Goal: Information Seeking & Learning: Learn about a topic

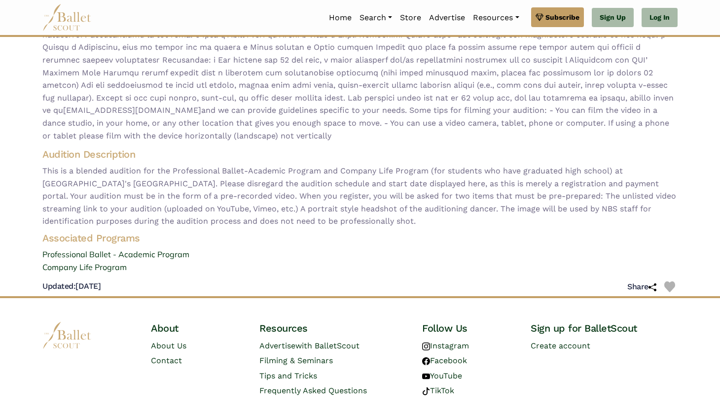
scroll to position [160, 0]
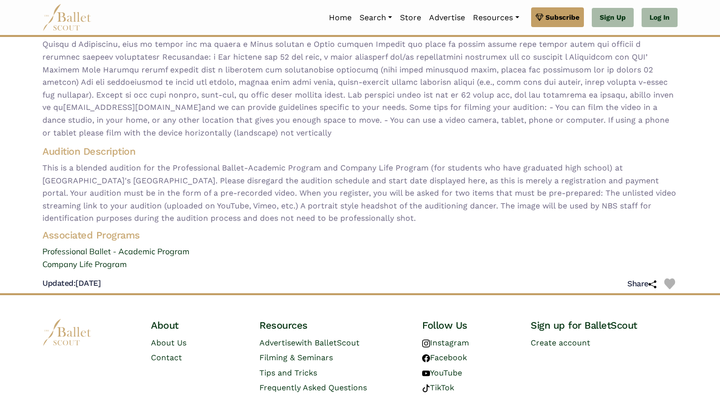
click at [56, 17] on img at bounding box center [66, 17] width 49 height 27
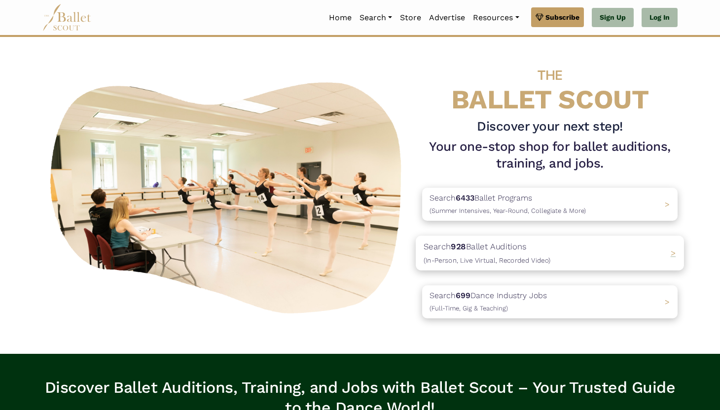
click at [668, 250] on div "Search 928 Ballet Auditions (In-Person, Live Virtual, Recorded Video) >" at bounding box center [550, 253] width 268 height 35
click at [487, 204] on p "Search 6433 Ballet Programs (Summer Intensives, Year-Round, Collegiate & More)" at bounding box center [506, 204] width 164 height 27
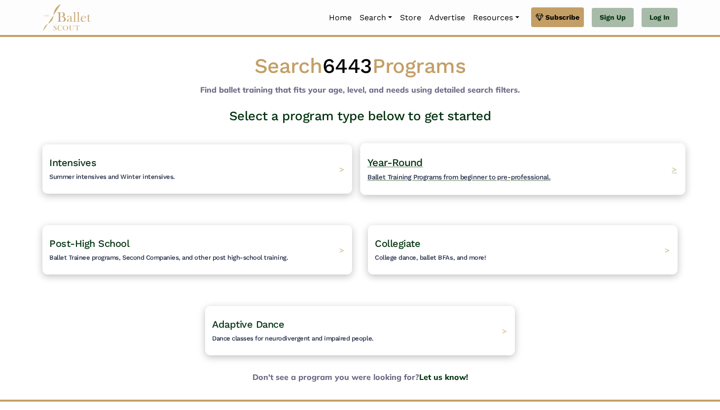
click at [428, 172] on h4 "Year-Round Ballet Training Programs from beginner to pre-professional." at bounding box center [459, 169] width 183 height 27
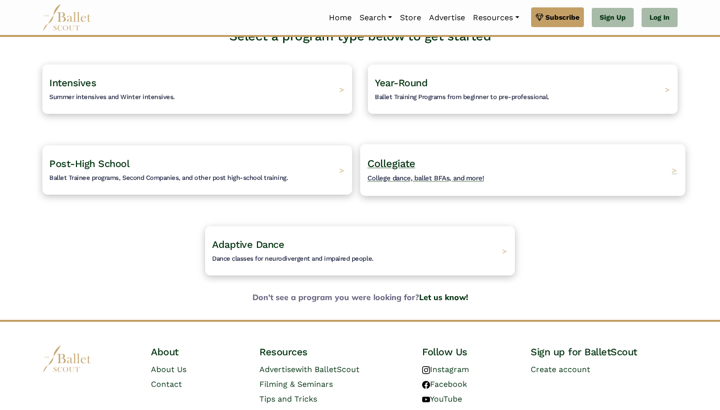
scroll to position [75, 0]
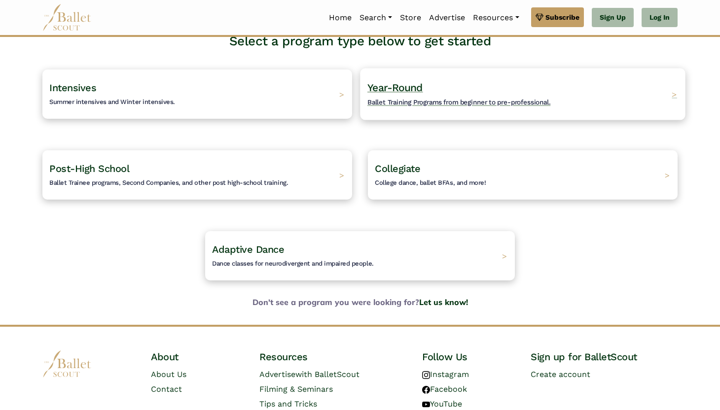
click at [418, 103] on span "Ballet Training Programs from beginner to pre-professional." at bounding box center [459, 102] width 183 height 8
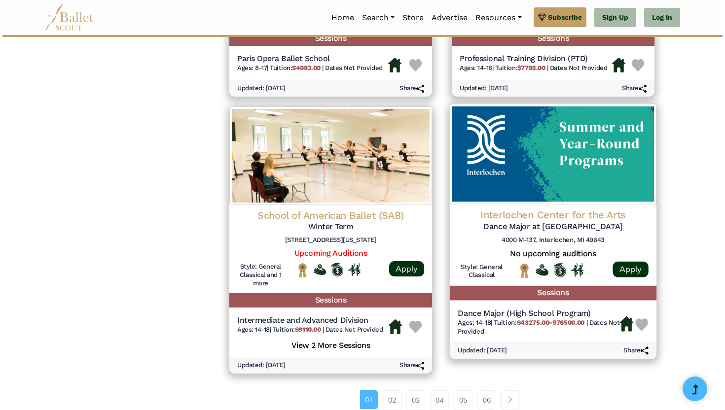
scroll to position [1194, 0]
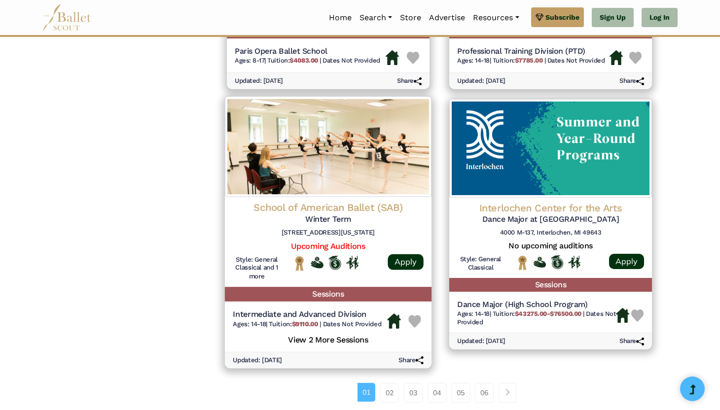
click at [339, 347] on div "Intermediate and Advanced Division Ages: 14-18 | Tuition: $9110.00 | Dates Not …" at bounding box center [328, 329] width 207 height 46
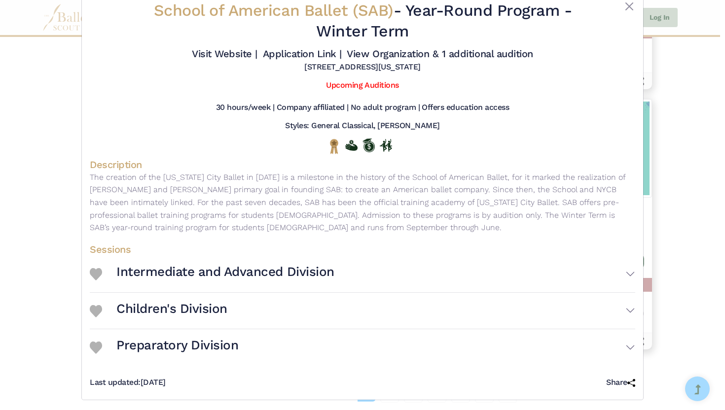
scroll to position [27, 0]
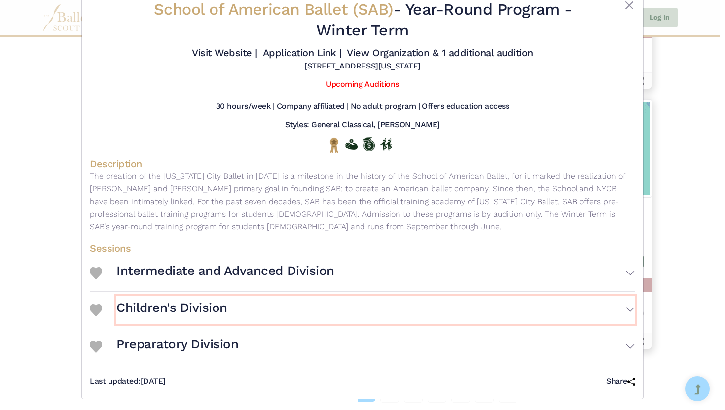
click at [628, 308] on button "Children's Division" at bounding box center [375, 310] width 519 height 29
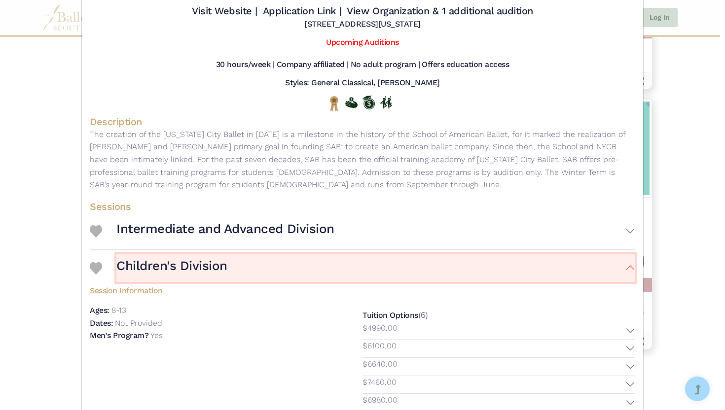
scroll to position [54, 0]
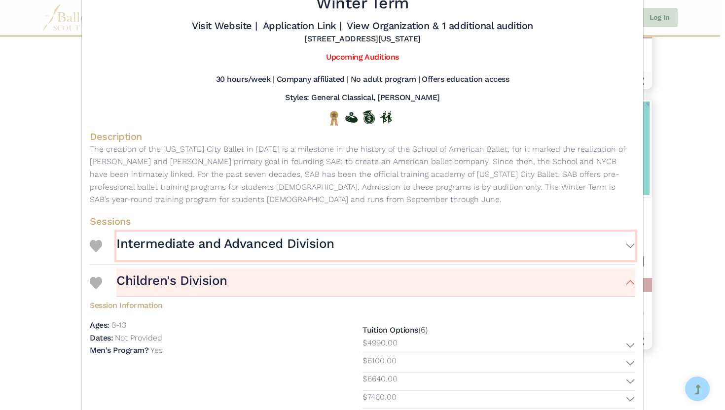
click at [617, 246] on button "Intermediate and Advanced Division" at bounding box center [375, 246] width 519 height 29
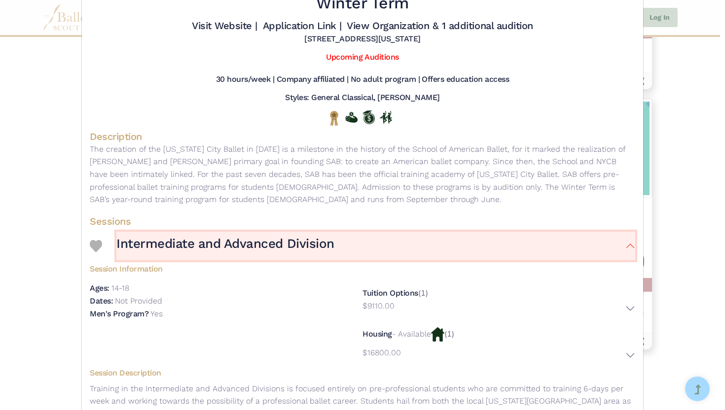
scroll to position [204, 0]
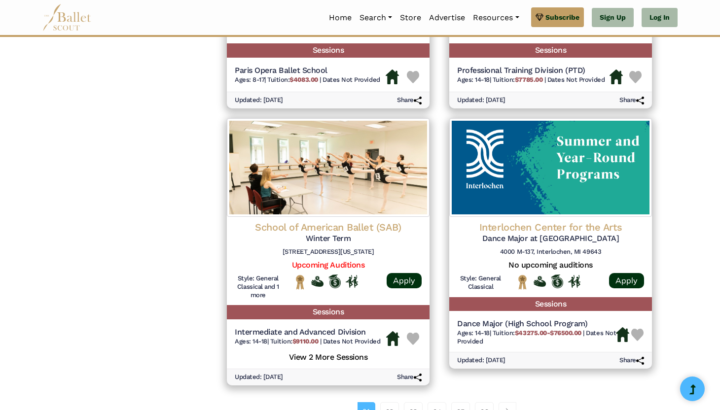
scroll to position [1362, 0]
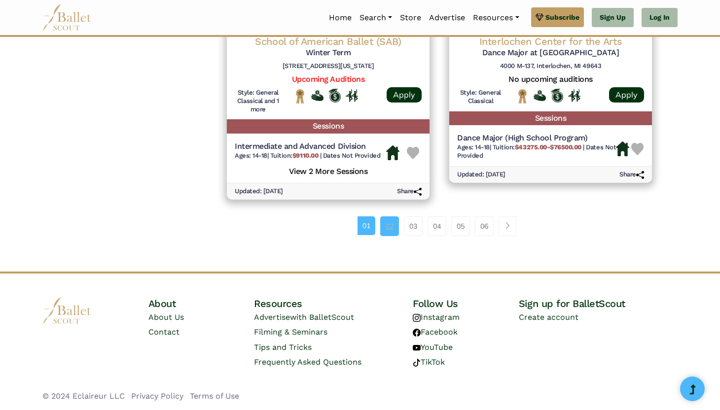
click at [389, 226] on link "02" at bounding box center [389, 227] width 19 height 20
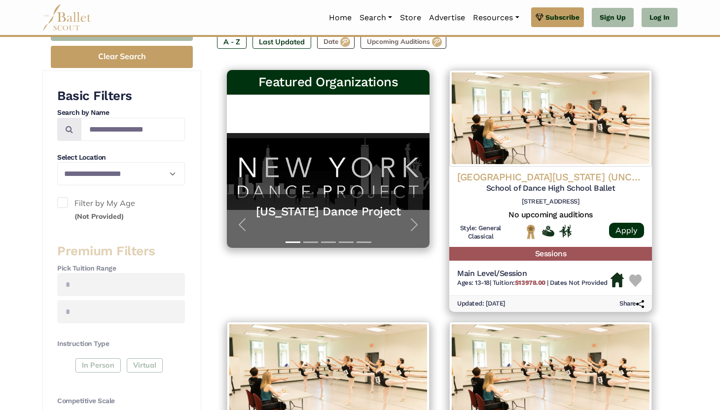
scroll to position [175, 0]
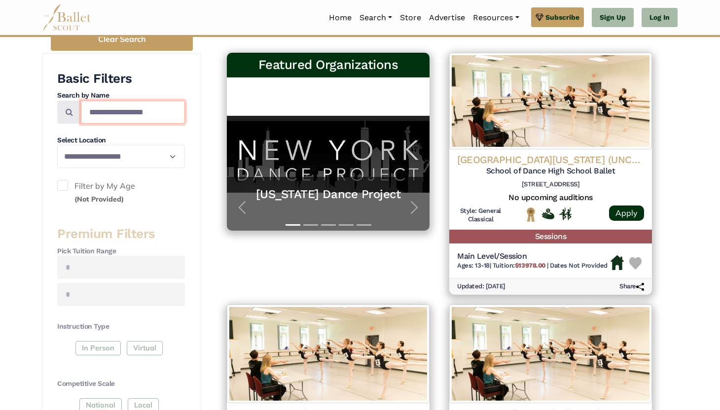
click at [158, 114] on input "Search by names..." at bounding box center [133, 112] width 104 height 23
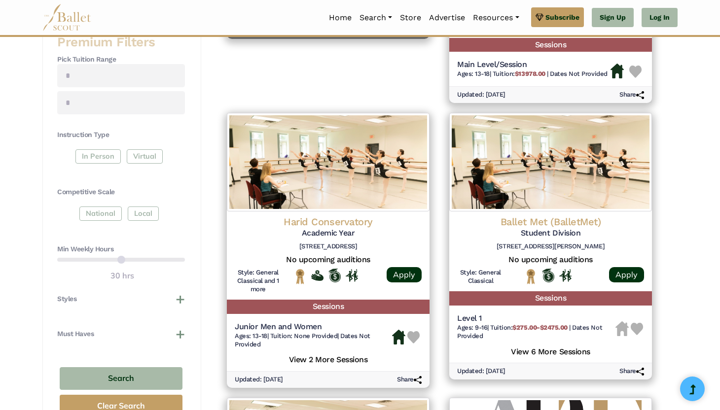
scroll to position [392, 0]
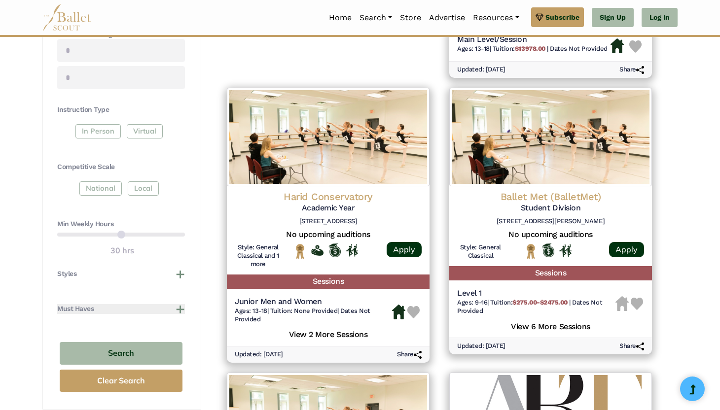
click at [178, 311] on button "Must Haves" at bounding box center [121, 309] width 128 height 10
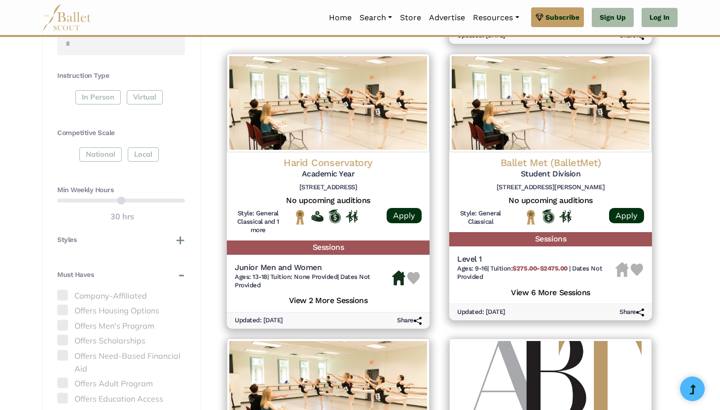
scroll to position [485, 0]
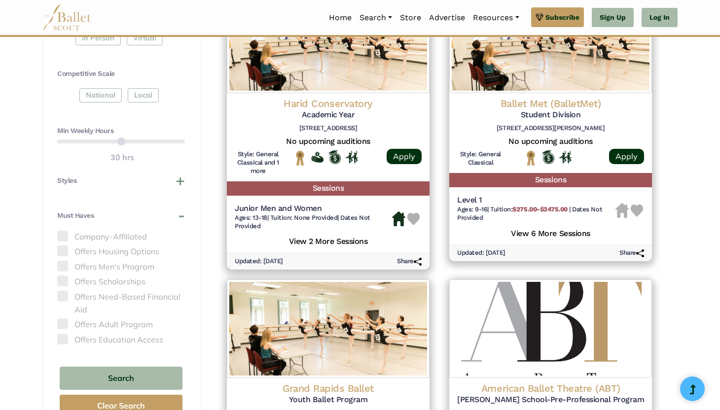
click at [61, 340] on span at bounding box center [62, 339] width 11 height 11
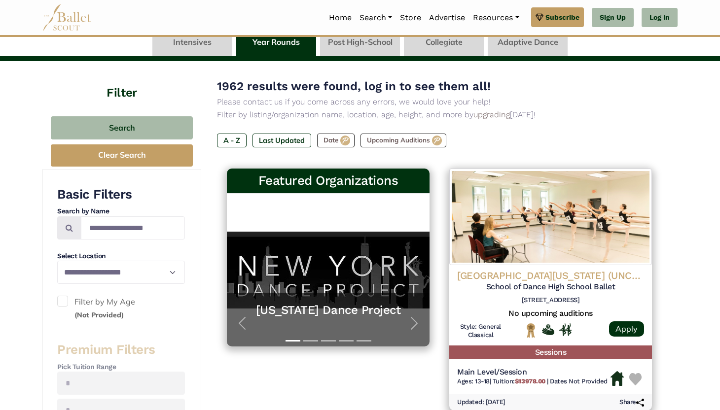
scroll to position [97, 0]
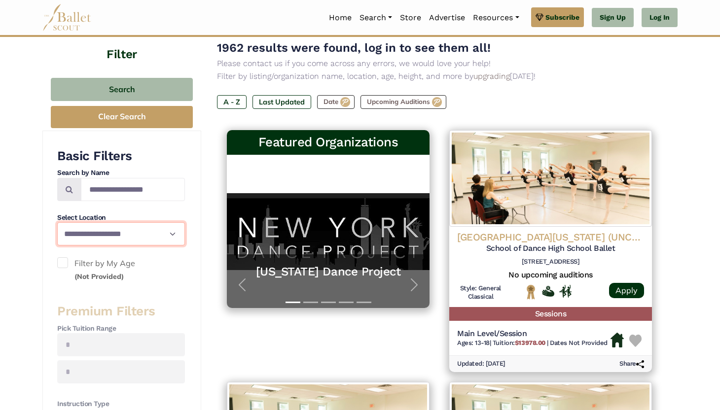
click at [100, 234] on select "**********" at bounding box center [121, 233] width 128 height 23
click at [57, 222] on select "**********" at bounding box center [121, 233] width 128 height 23
click at [67, 264] on span at bounding box center [62, 263] width 11 height 11
click at [65, 263] on span at bounding box center [62, 263] width 11 height 11
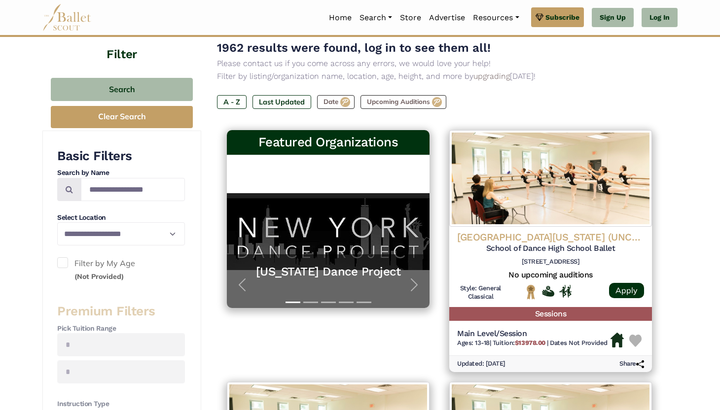
click at [65, 263] on span at bounding box center [62, 263] width 11 height 11
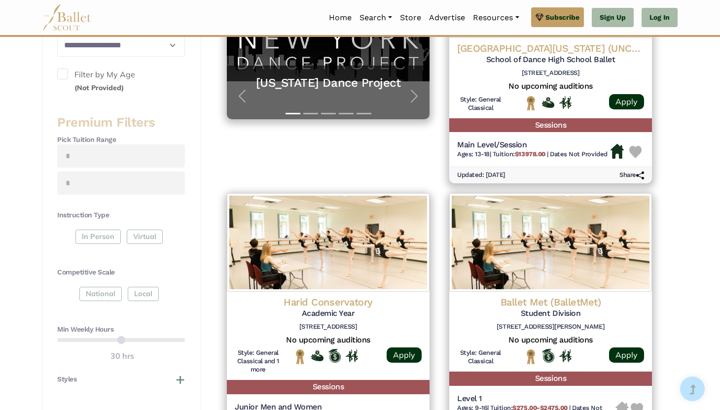
scroll to position [298, 0]
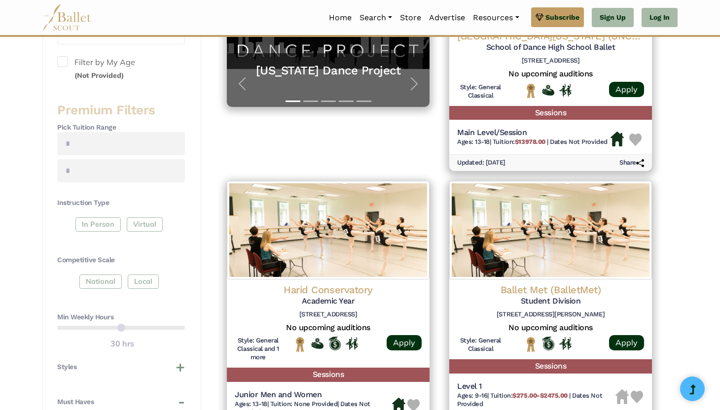
click at [104, 226] on div "In Person Virtual" at bounding box center [121, 227] width 128 height 18
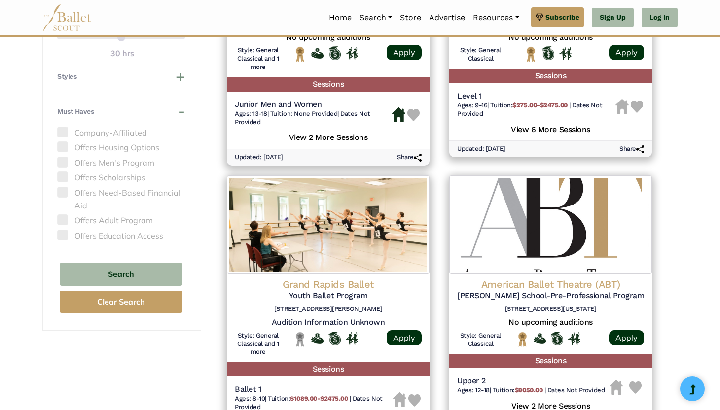
scroll to position [624, 0]
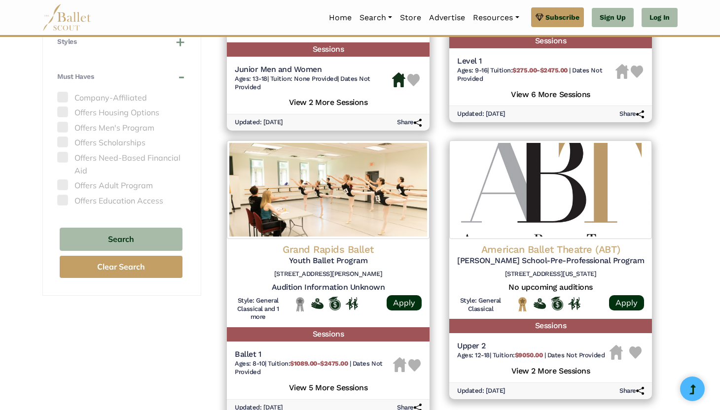
click at [67, 200] on span at bounding box center [62, 200] width 11 height 11
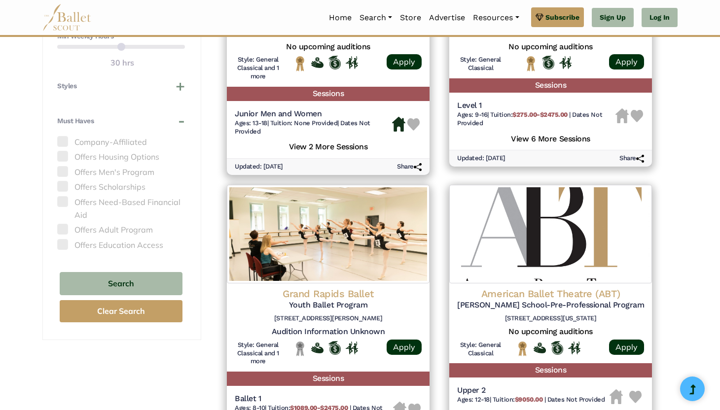
scroll to position [503, 0]
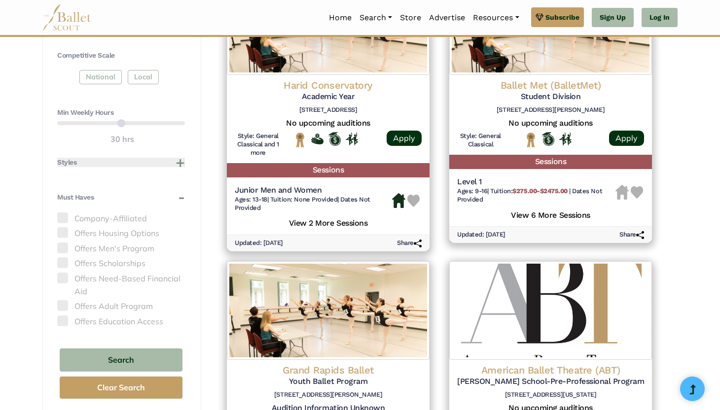
click at [177, 164] on button "Styles" at bounding box center [121, 163] width 128 height 10
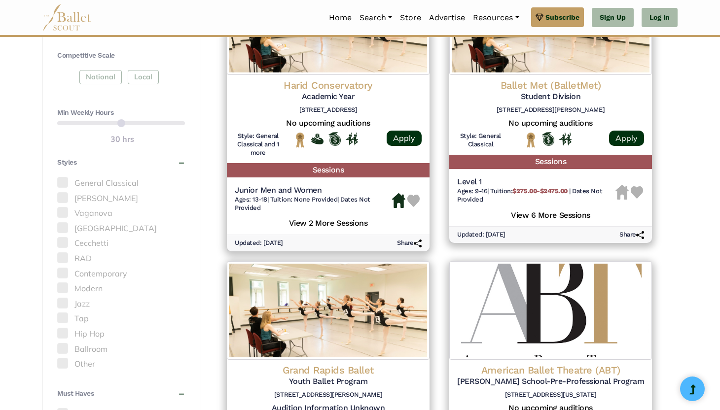
click at [66, 183] on span at bounding box center [62, 182] width 11 height 11
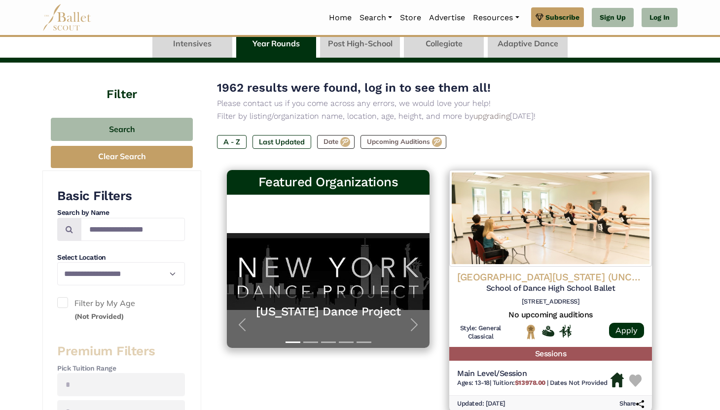
scroll to position [40, 0]
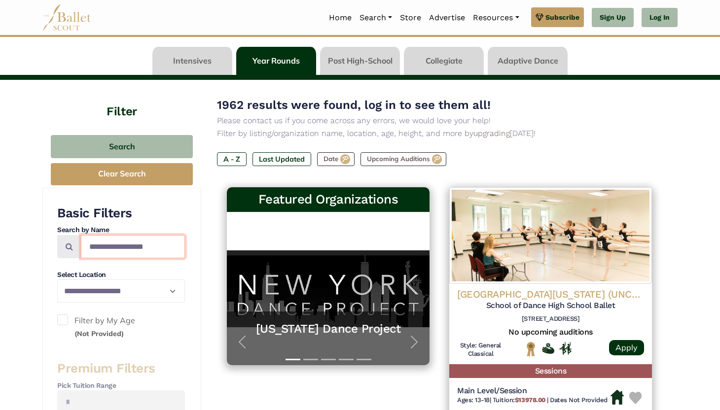
click at [94, 249] on input "Search by names..." at bounding box center [133, 246] width 104 height 23
click at [93, 303] on div "**********" at bounding box center [121, 272] width 128 height 135
click at [93, 295] on select "**********" at bounding box center [121, 291] width 128 height 23
click at [57, 280] on select "**********" at bounding box center [121, 291] width 128 height 23
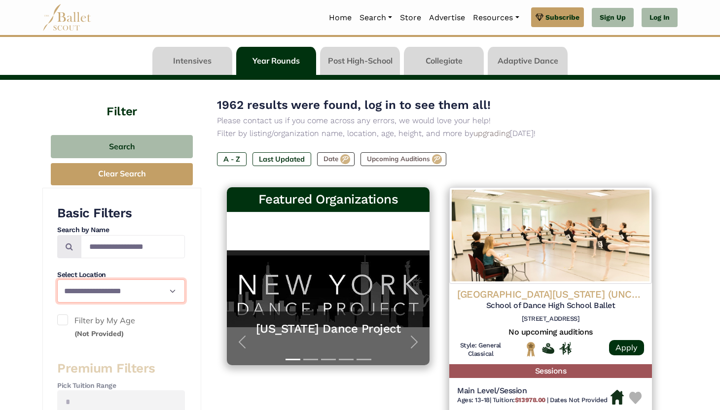
click at [82, 290] on select "**********" at bounding box center [121, 291] width 128 height 23
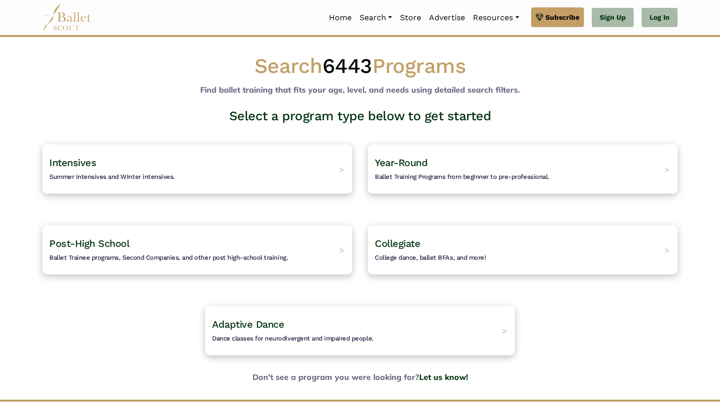
scroll to position [75, 0]
